Goal: Register for event/course

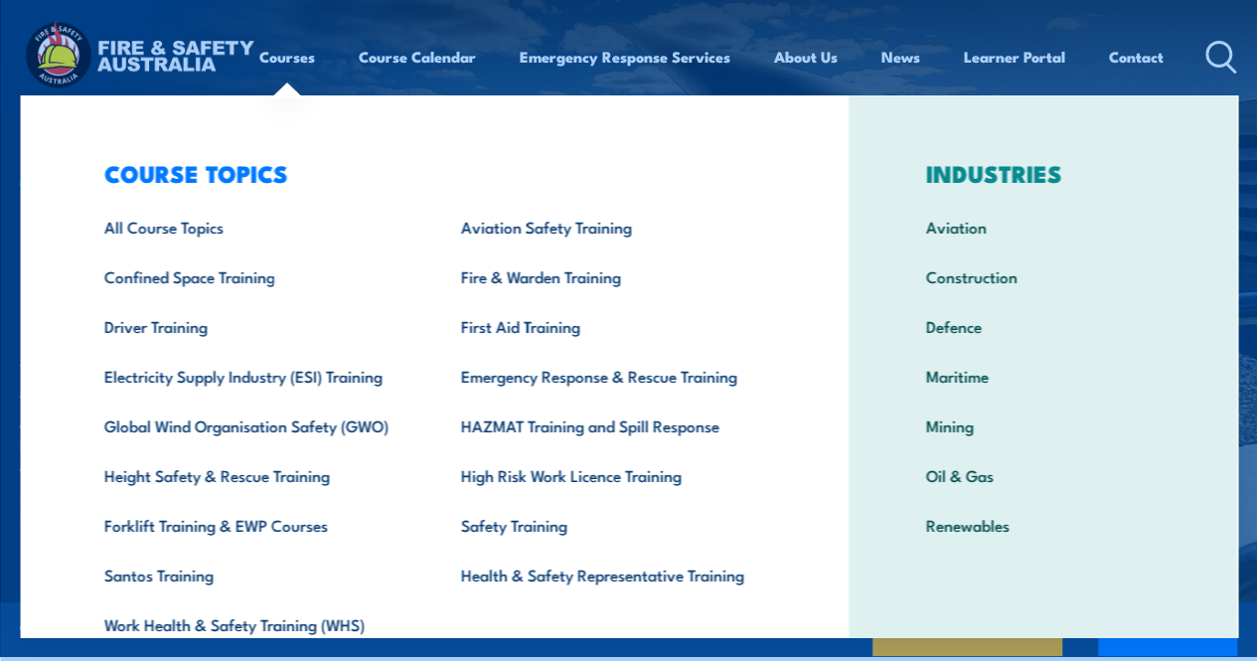
click at [62, 110] on div "COURSE TOPICS All Course Topics Aviation Safety Training Confined Space Trainin…" at bounding box center [434, 409] width 828 height 628
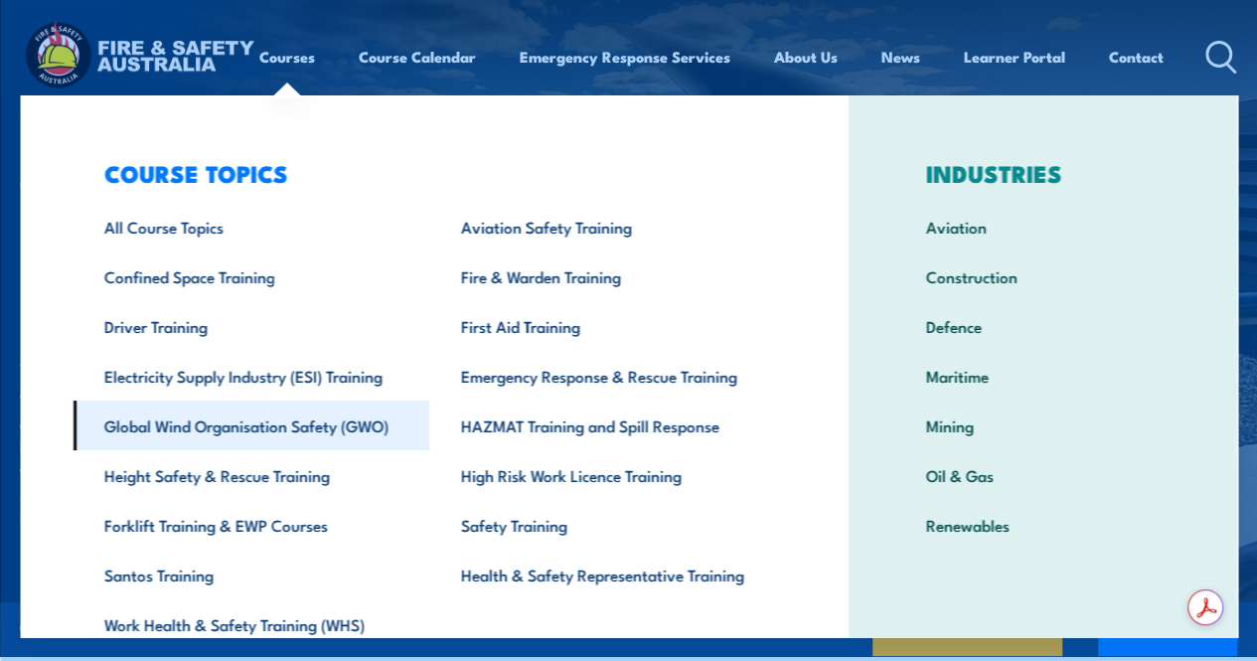
click at [246, 424] on link "Global Wind Organisation Safety (GWO)" at bounding box center [251, 425] width 357 height 50
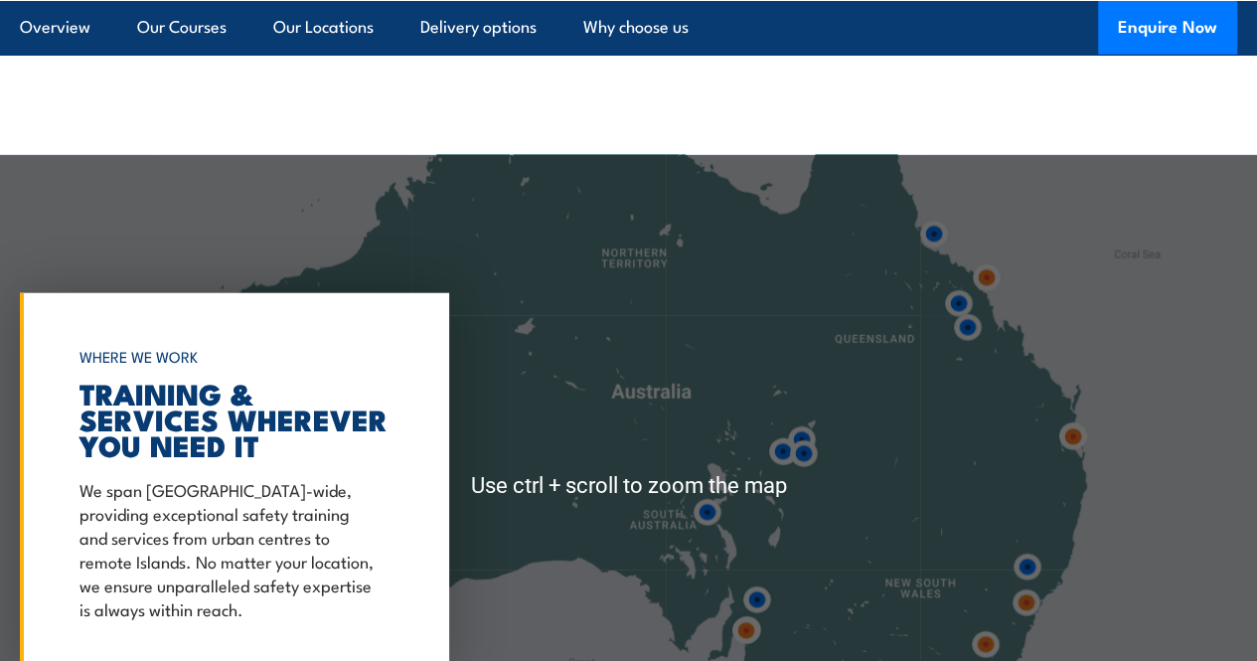
scroll to position [2384, 0]
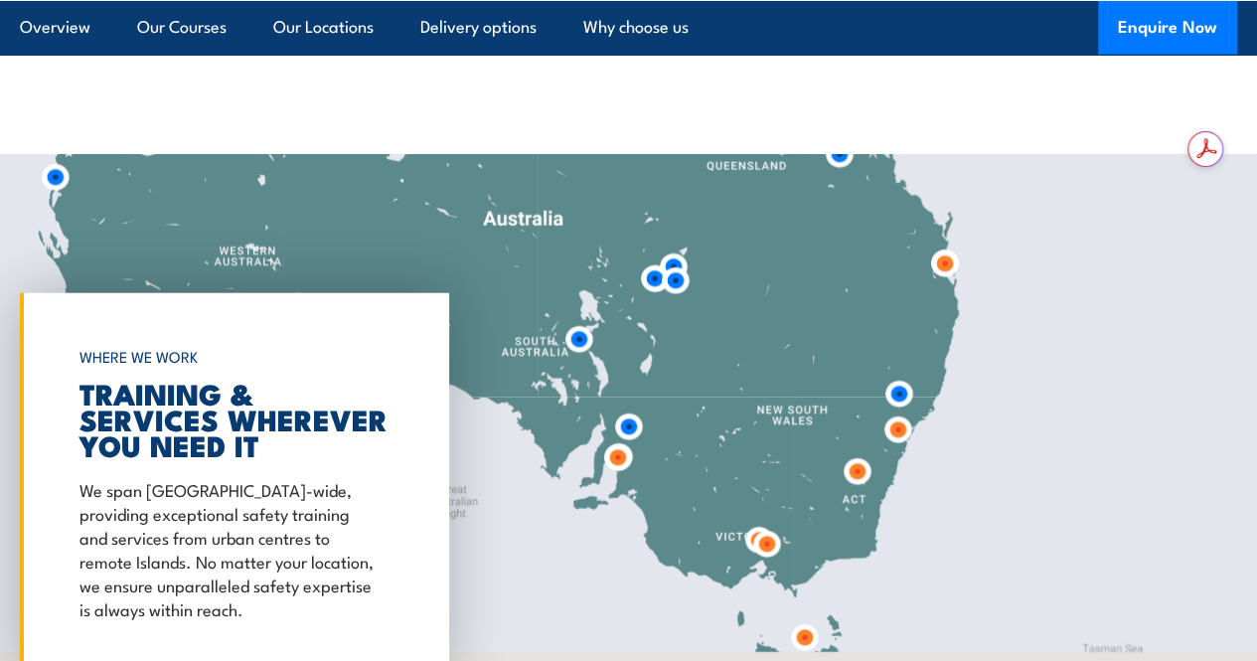
drag, startPoint x: 1037, startPoint y: 553, endPoint x: 914, endPoint y: 391, distance: 203.4
click at [908, 378] on div at bounding box center [628, 486] width 1257 height 662
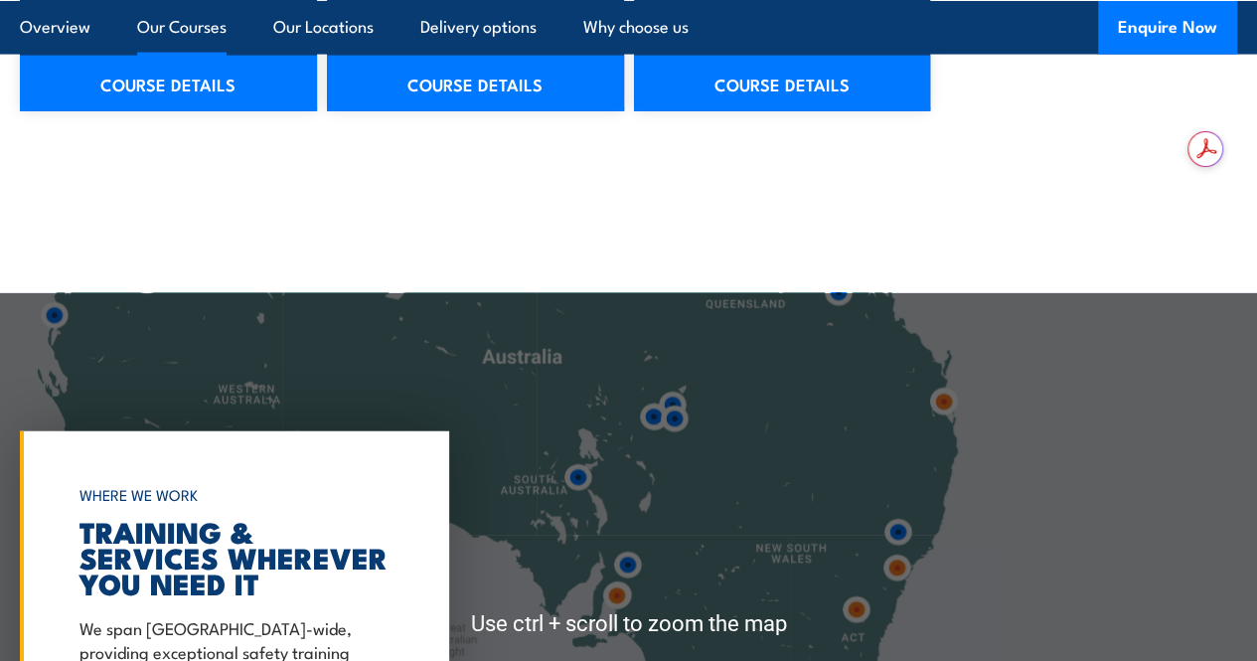
scroll to position [2583, 0]
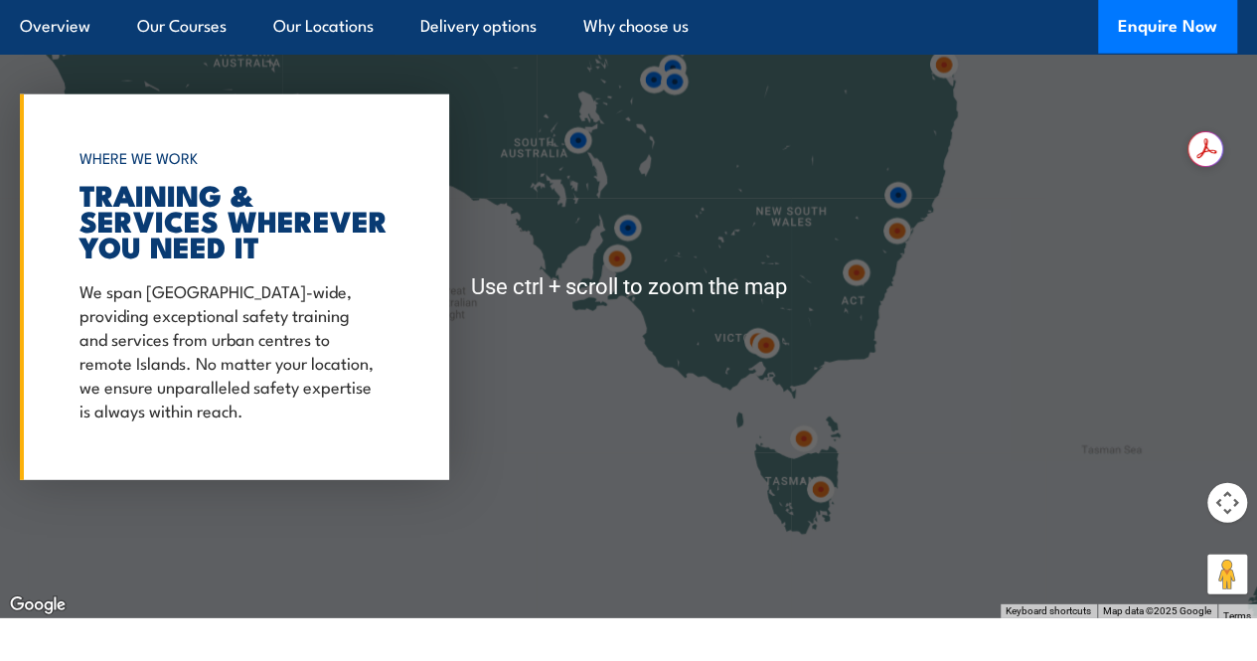
click at [900, 214] on img at bounding box center [897, 195] width 37 height 37
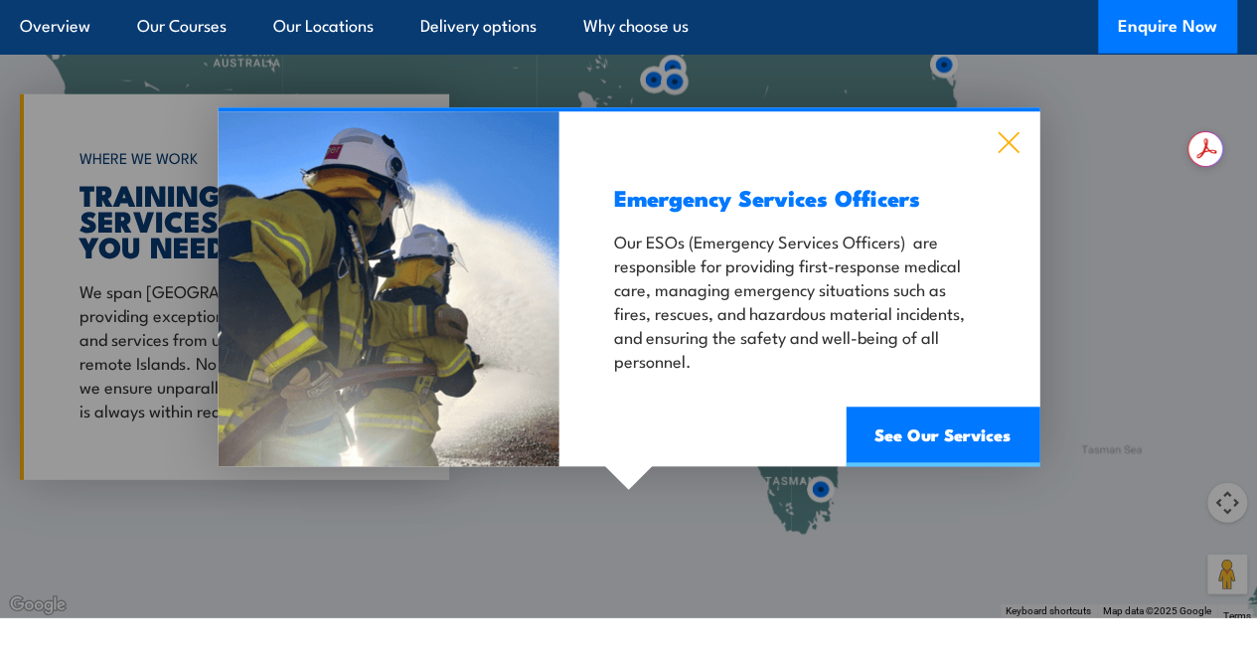
click at [1003, 154] on icon at bounding box center [1007, 143] width 23 height 22
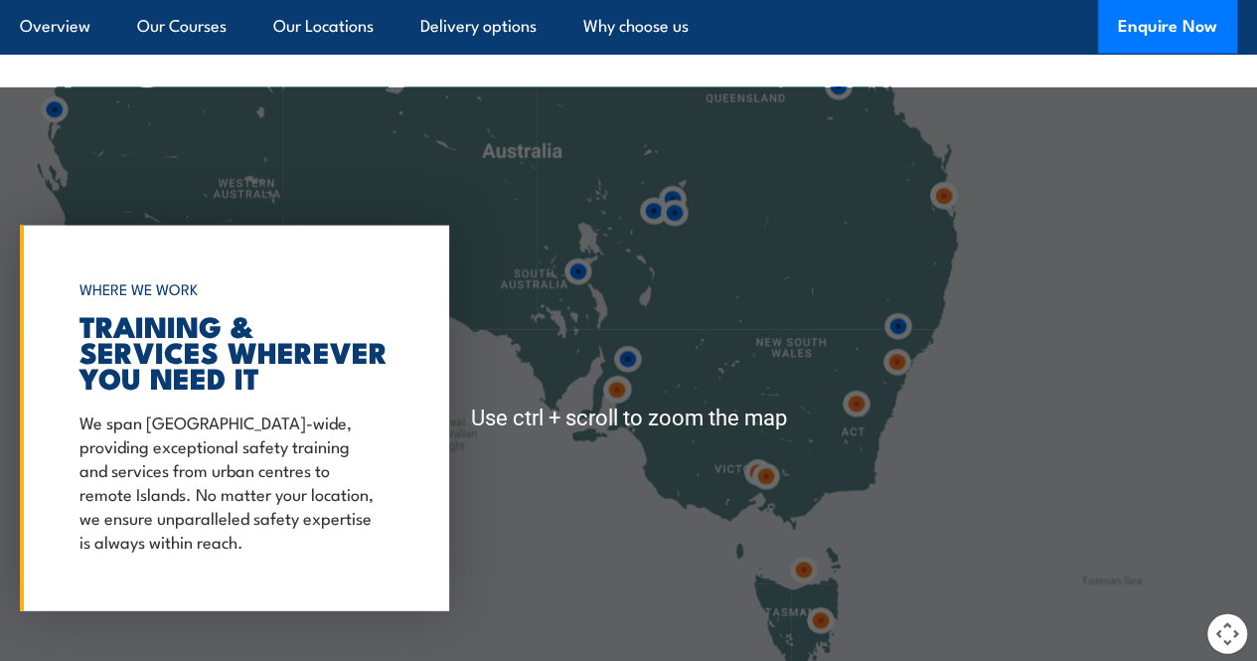
scroll to position [2682, 0]
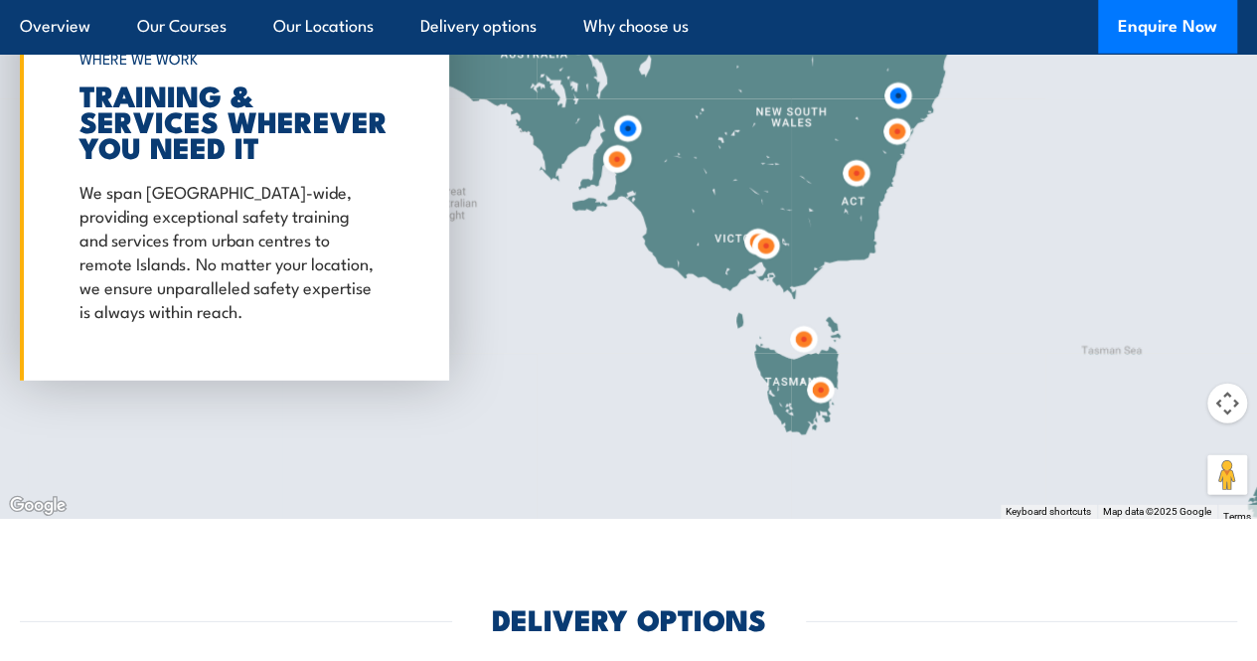
click at [898, 150] on img at bounding box center [896, 131] width 37 height 37
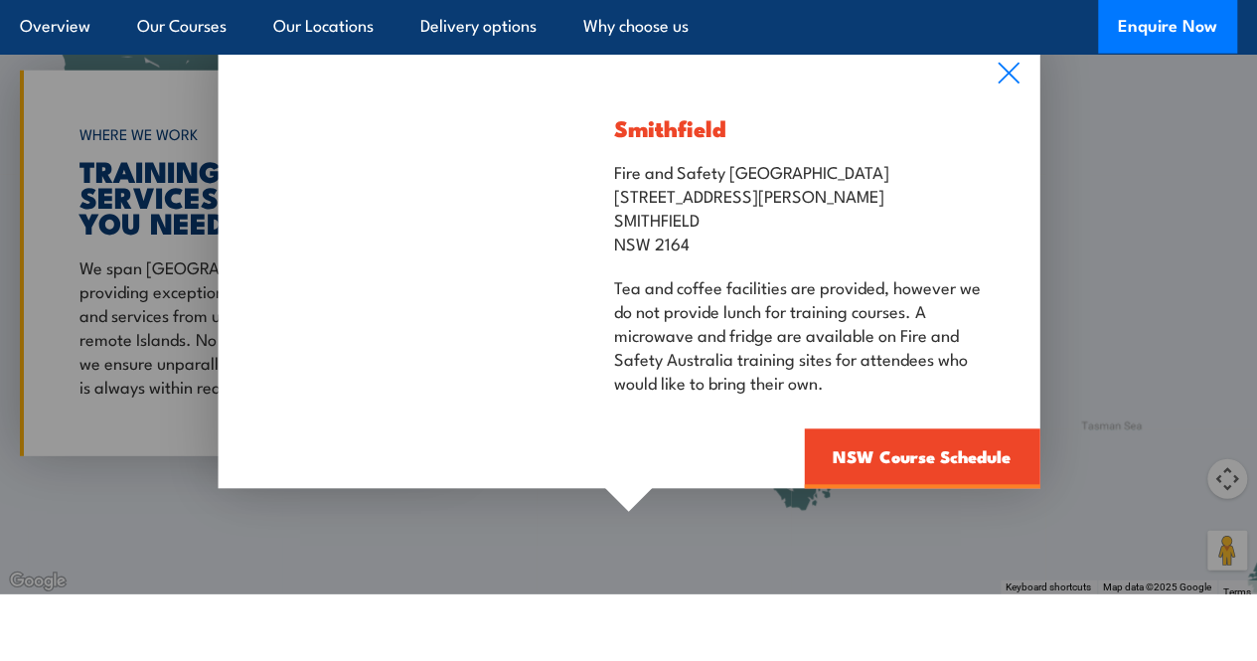
scroll to position [2583, 0]
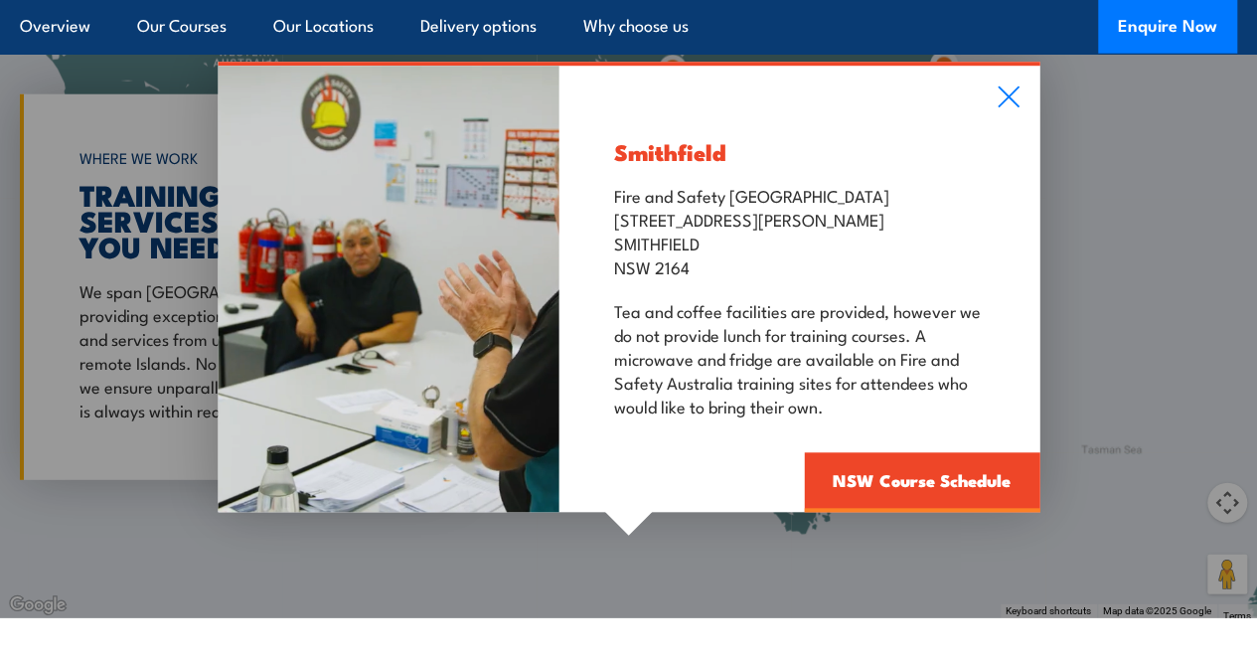
click at [1141, 277] on div "Smithfield Fire and Safety Australia [STREET_ADDRESS][PERSON_NAME] Tea and coff…" at bounding box center [628, 287] width 1257 height 662
click at [1004, 108] on icon at bounding box center [1007, 97] width 21 height 21
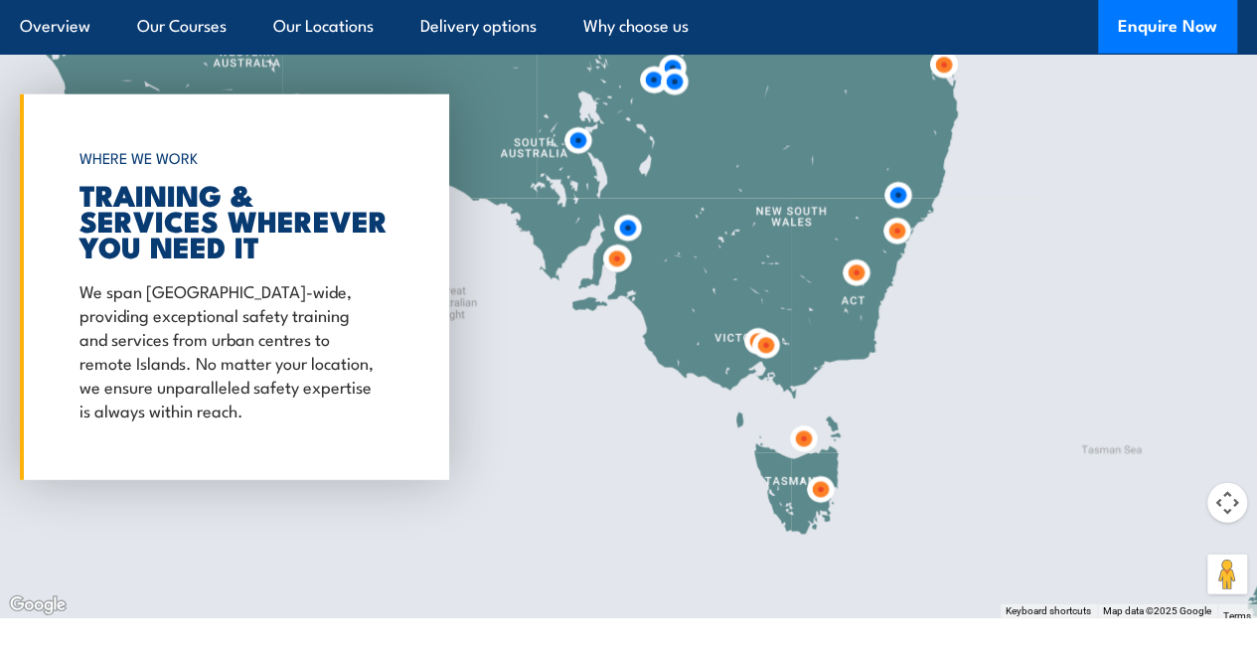
click at [771, 364] on img at bounding box center [765, 345] width 37 height 37
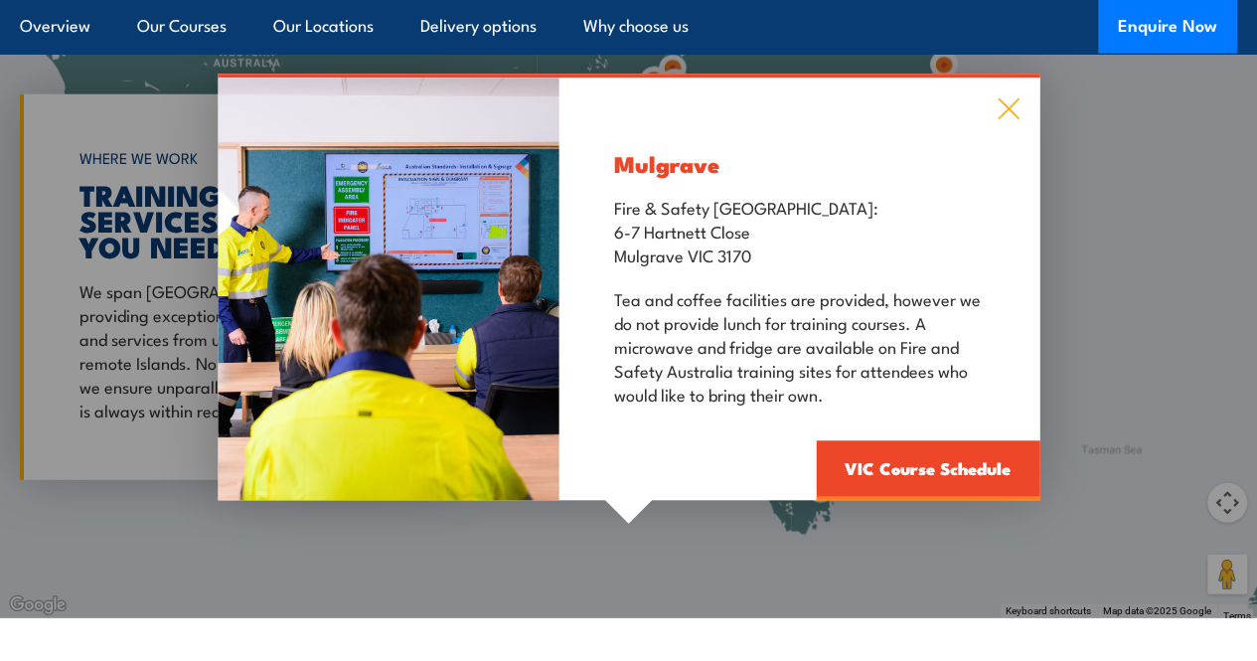
click at [1007, 120] on icon at bounding box center [1007, 109] width 23 height 22
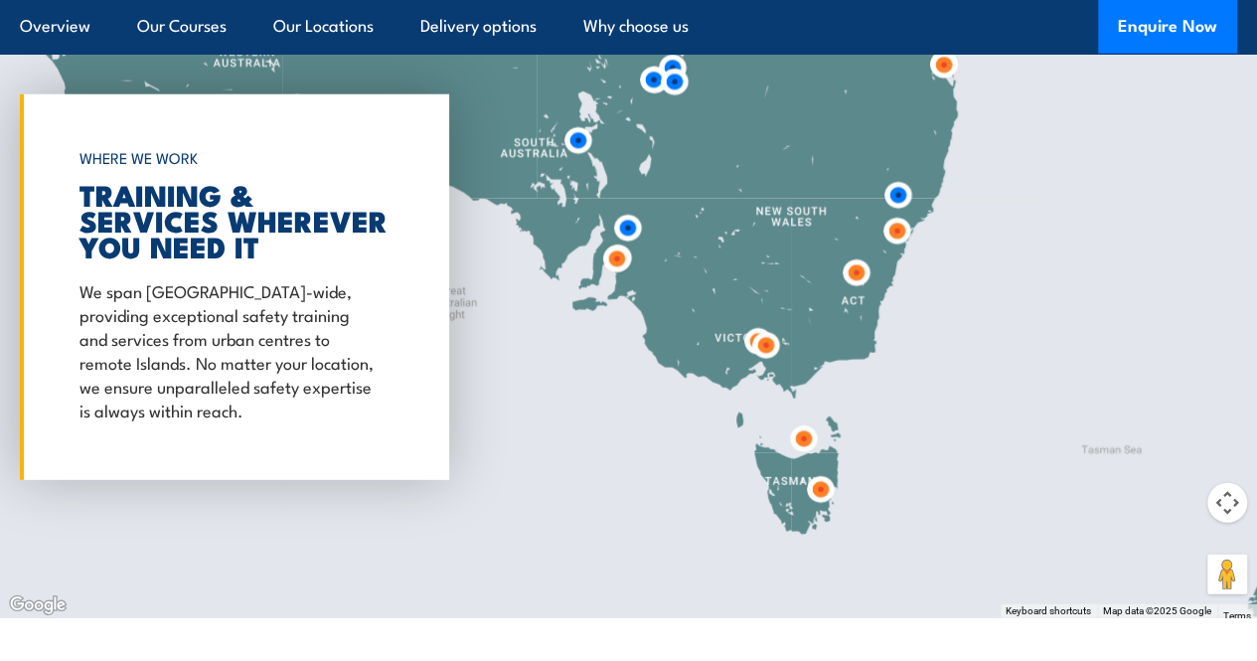
click at [941, 83] on img at bounding box center [943, 65] width 37 height 37
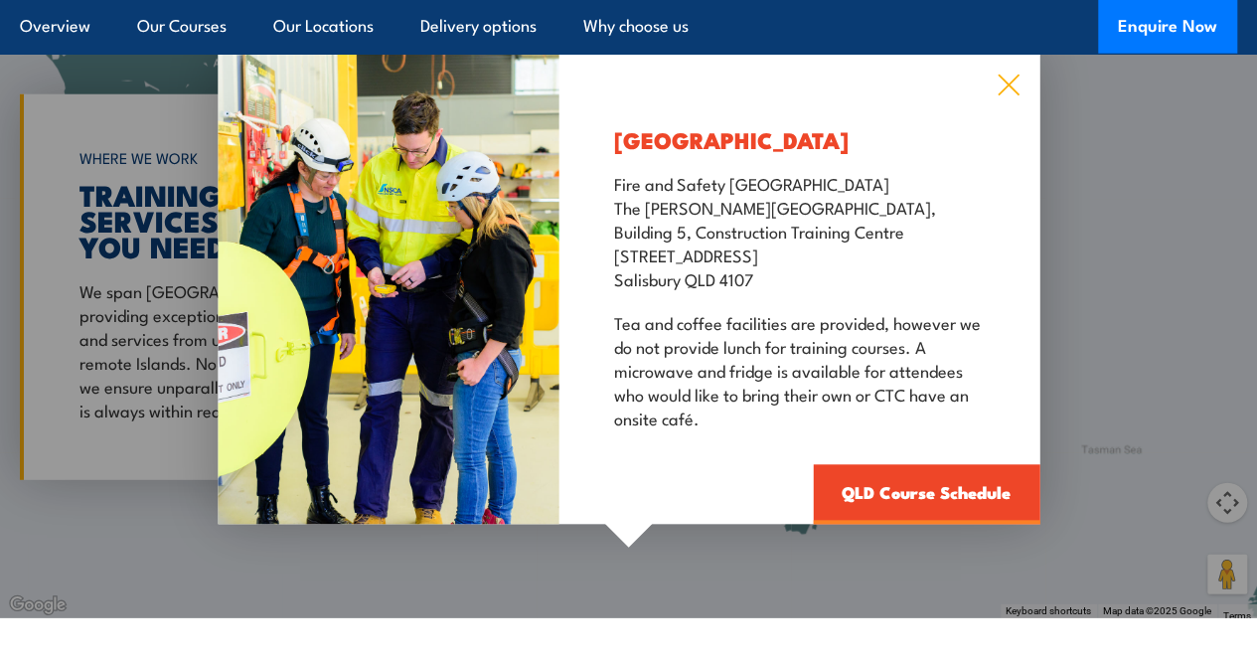
click at [1003, 96] on icon at bounding box center [1007, 86] width 23 height 22
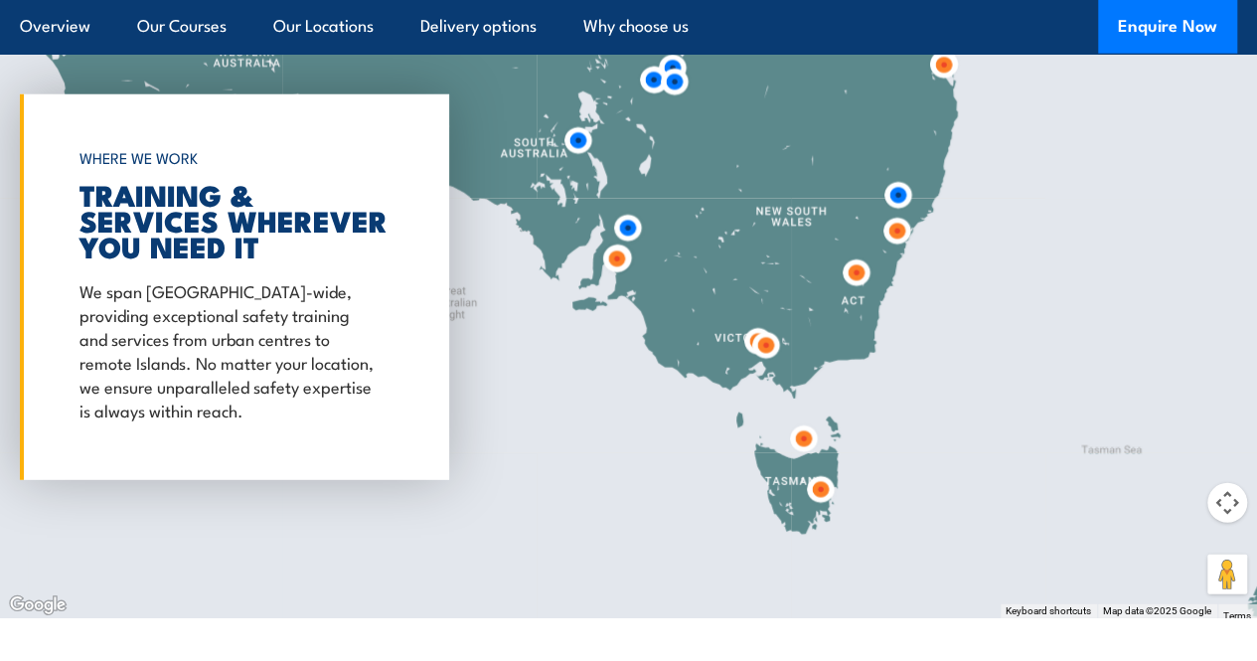
click at [892, 214] on img at bounding box center [897, 195] width 37 height 37
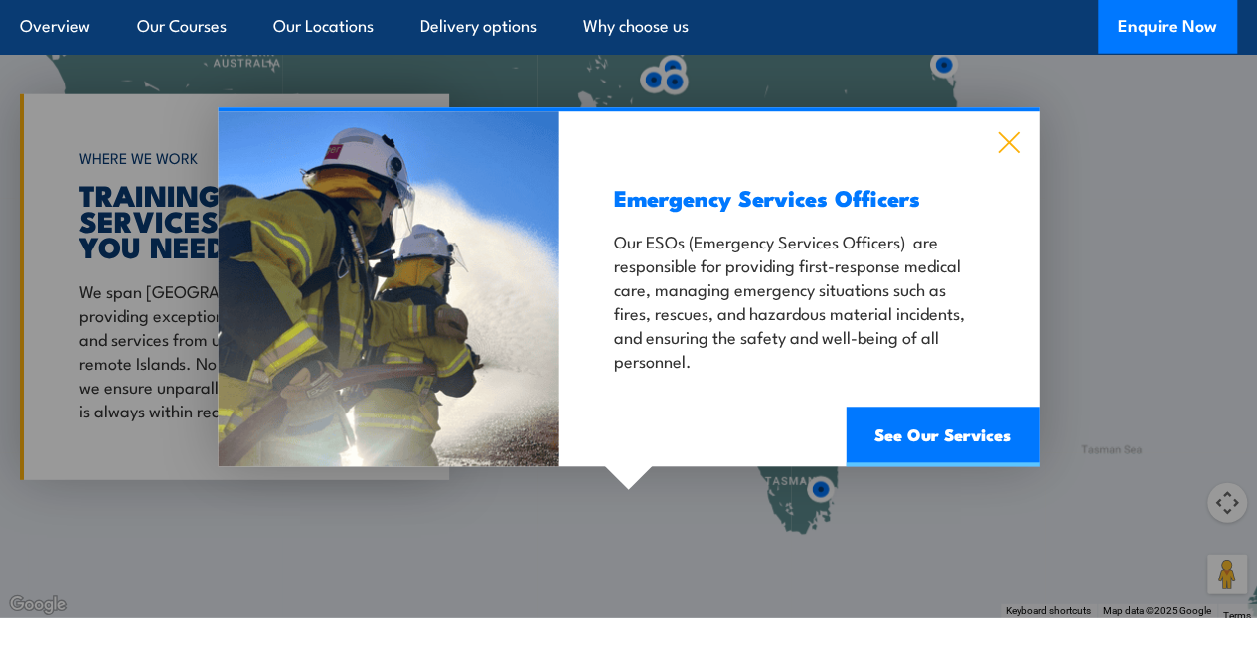
click at [1013, 154] on icon at bounding box center [1007, 143] width 23 height 22
